Goal: Task Accomplishment & Management: Manage account settings

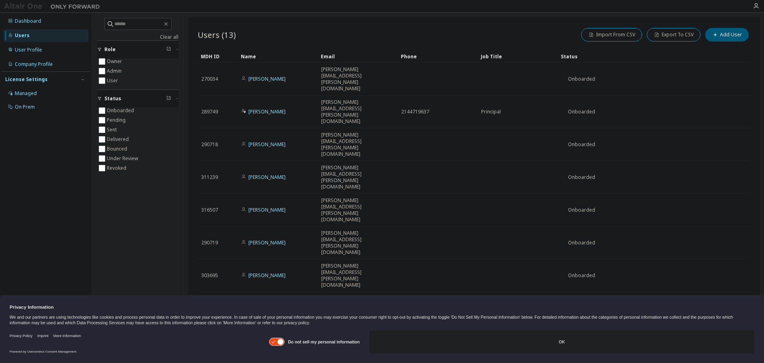
type input "*"
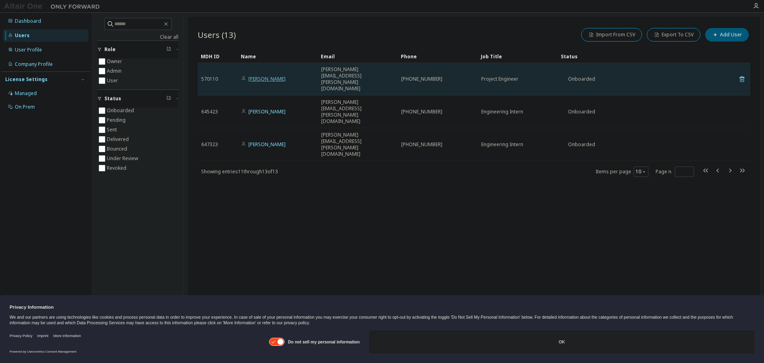
click at [267, 76] on link "[PERSON_NAME]" at bounding box center [266, 79] width 37 height 7
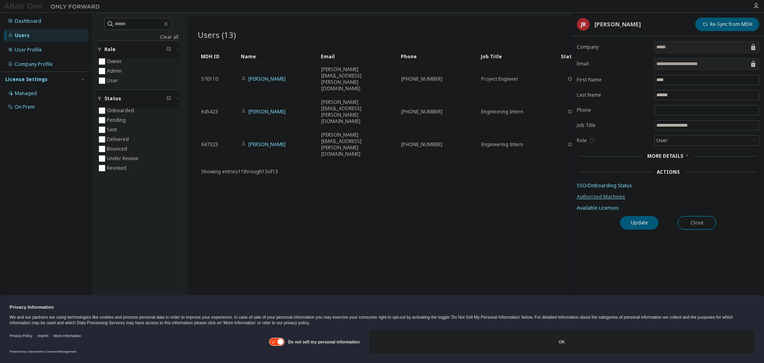
click at [606, 194] on link "Authorized Machines" at bounding box center [667, 197] width 182 height 6
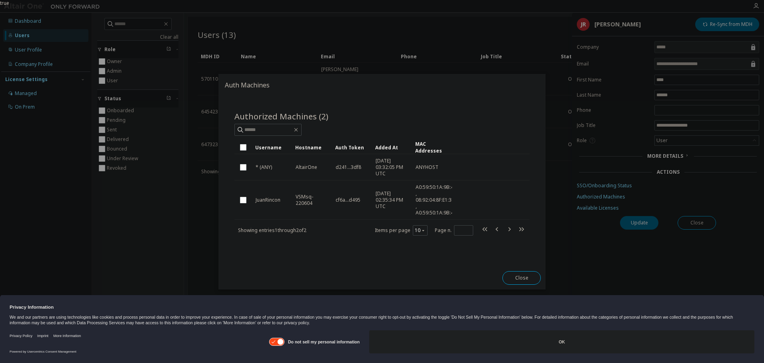
click at [707, 223] on div "true" at bounding box center [382, 181] width 764 height 363
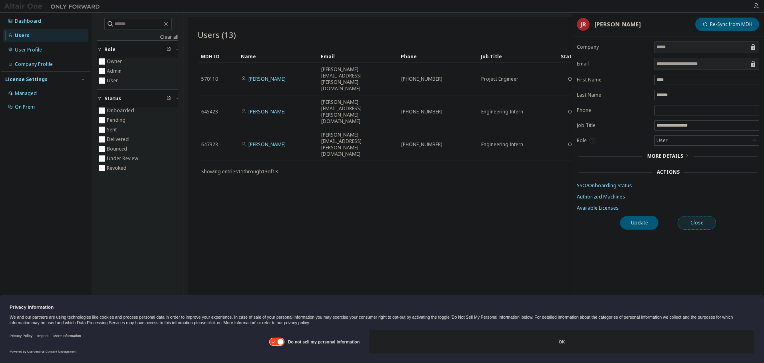
click at [707, 222] on button "Close" at bounding box center [696, 223] width 38 height 14
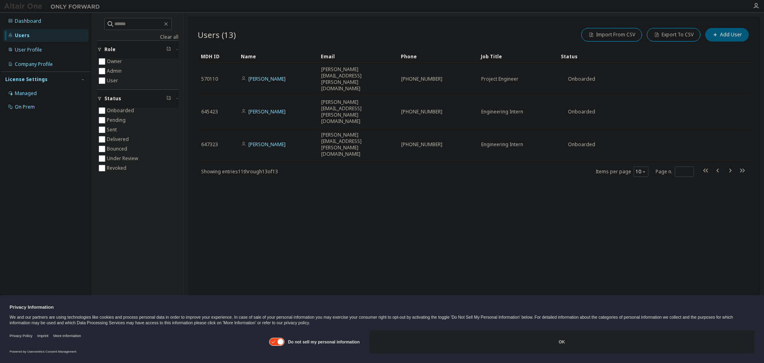
drag, startPoint x: 268, startPoint y: 72, endPoint x: 244, endPoint y: 119, distance: 52.9
click at [237, 157] on div "Users (13) Import From CSV Export To CSV Add User Clear Load Save Save As Field…" at bounding box center [474, 176] width 572 height 319
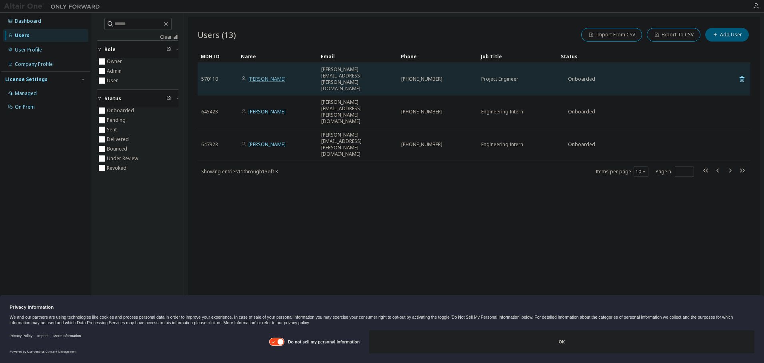
click at [259, 76] on link "[PERSON_NAME]" at bounding box center [266, 79] width 37 height 7
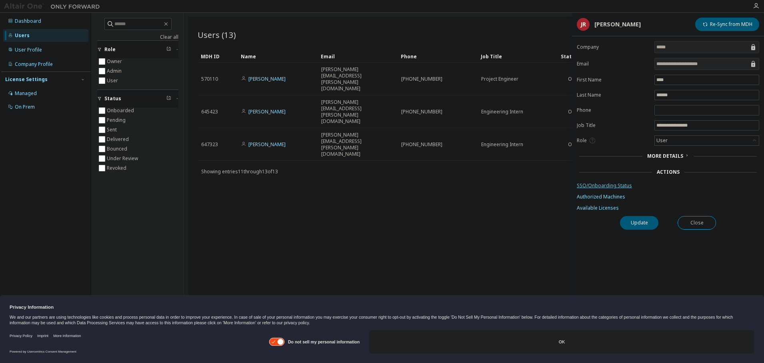
click at [600, 186] on link "SSO/Onboarding Status" at bounding box center [667, 186] width 182 height 6
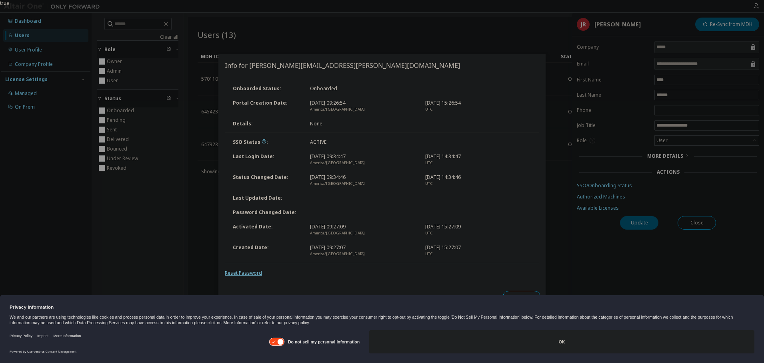
click at [252, 271] on link "Reset Password" at bounding box center [243, 273] width 37 height 7
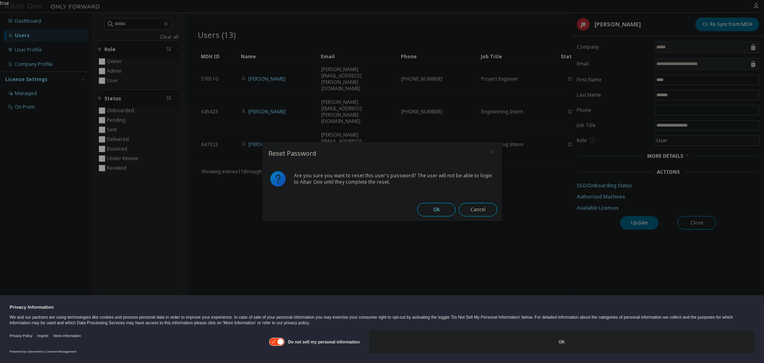
click at [430, 214] on button "Ok" at bounding box center [436, 210] width 38 height 14
click at [460, 205] on button "Close" at bounding box center [478, 210] width 38 height 14
